Goal: Find specific page/section: Find specific page/section

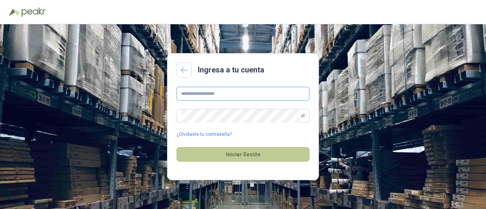
type input "**********"
click at [240, 154] on button "Iniciar Sesión" at bounding box center [243, 154] width 133 height 14
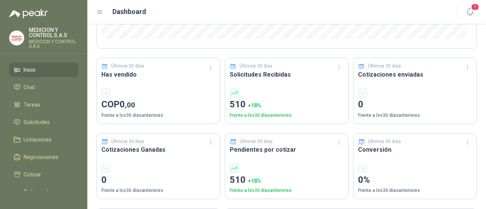
scroll to position [266, 0]
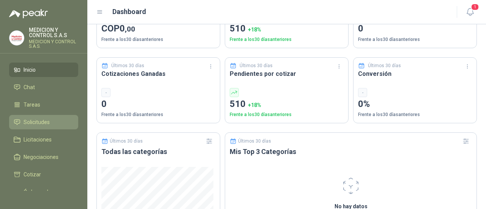
click at [30, 120] on span "Solicitudes" at bounding box center [37, 122] width 26 height 8
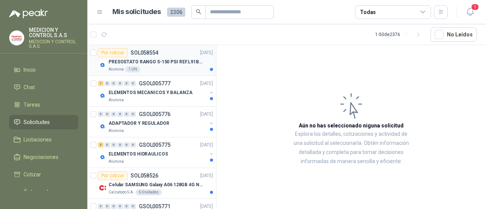
click at [172, 60] on p "PRESOSTATO RANGO 5-150 PSI REF.L91B-1050" at bounding box center [156, 61] width 95 height 7
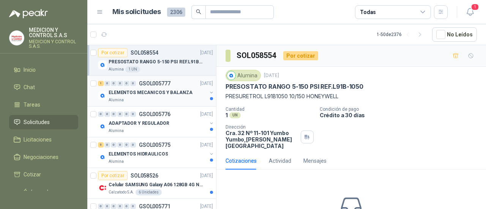
click at [181, 94] on p "ELEMENTOS MECANICOS Y BALANZA" at bounding box center [151, 92] width 84 height 7
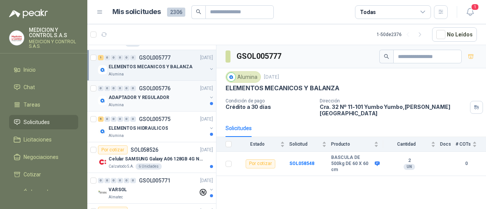
scroll to position [38, 0]
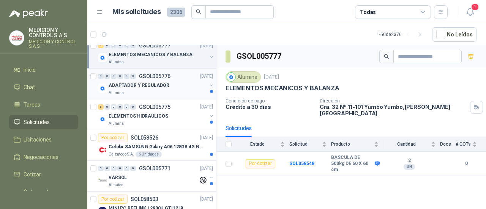
click at [164, 85] on p "ADAPTADOR Y REGULADOR" at bounding box center [139, 85] width 60 height 7
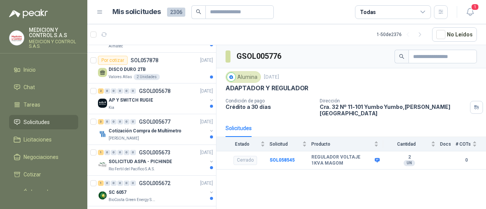
scroll to position [1381, 0]
